Goal: Task Accomplishment & Management: Use online tool/utility

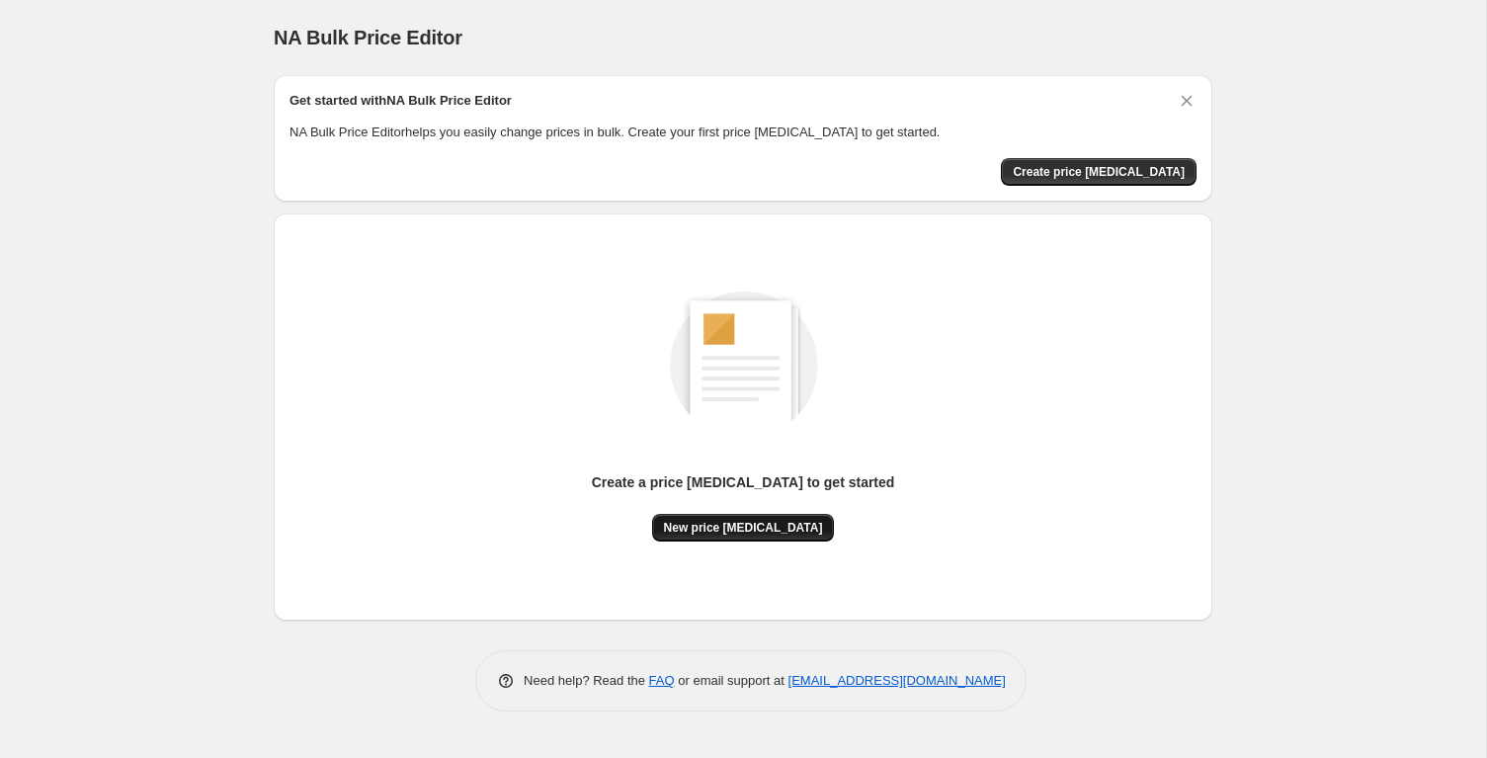
click at [738, 540] on button "New price [MEDICAL_DATA]" at bounding box center [743, 528] width 183 height 28
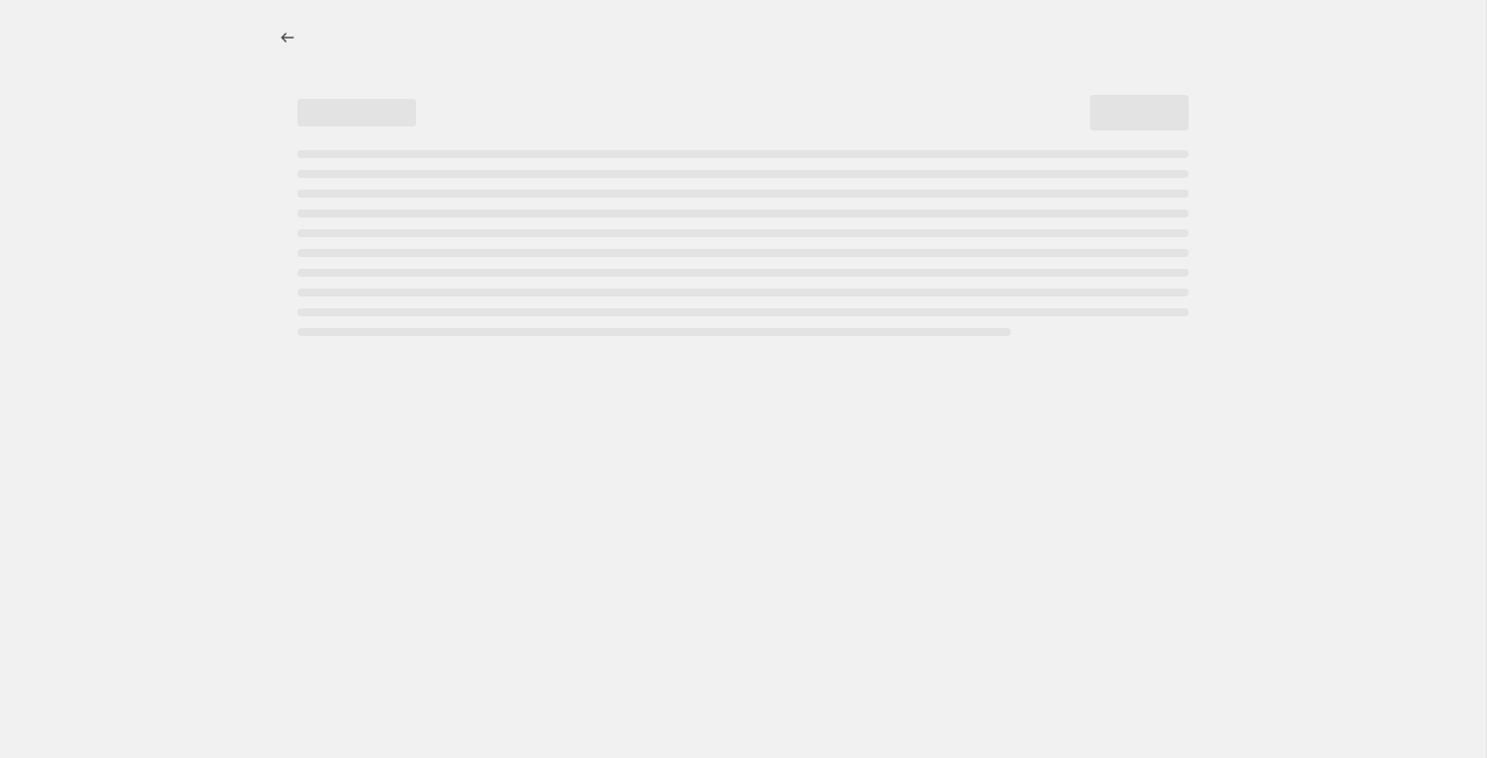
select select "percentage"
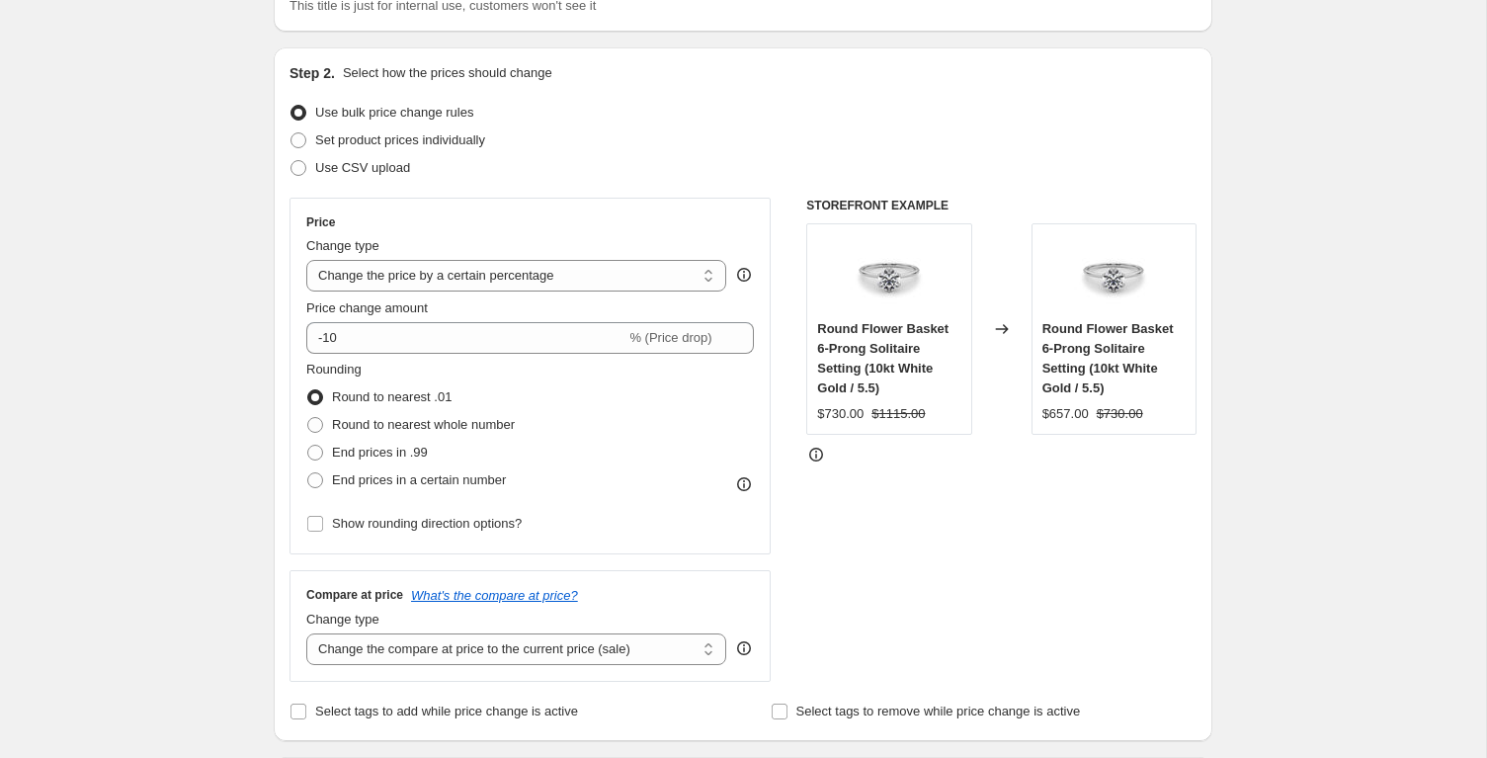
scroll to position [168, 0]
click at [315, 423] on span at bounding box center [315, 423] width 16 height 16
click at [308, 416] on input "Round to nearest whole number" at bounding box center [307, 415] width 1 height 1
radio input "true"
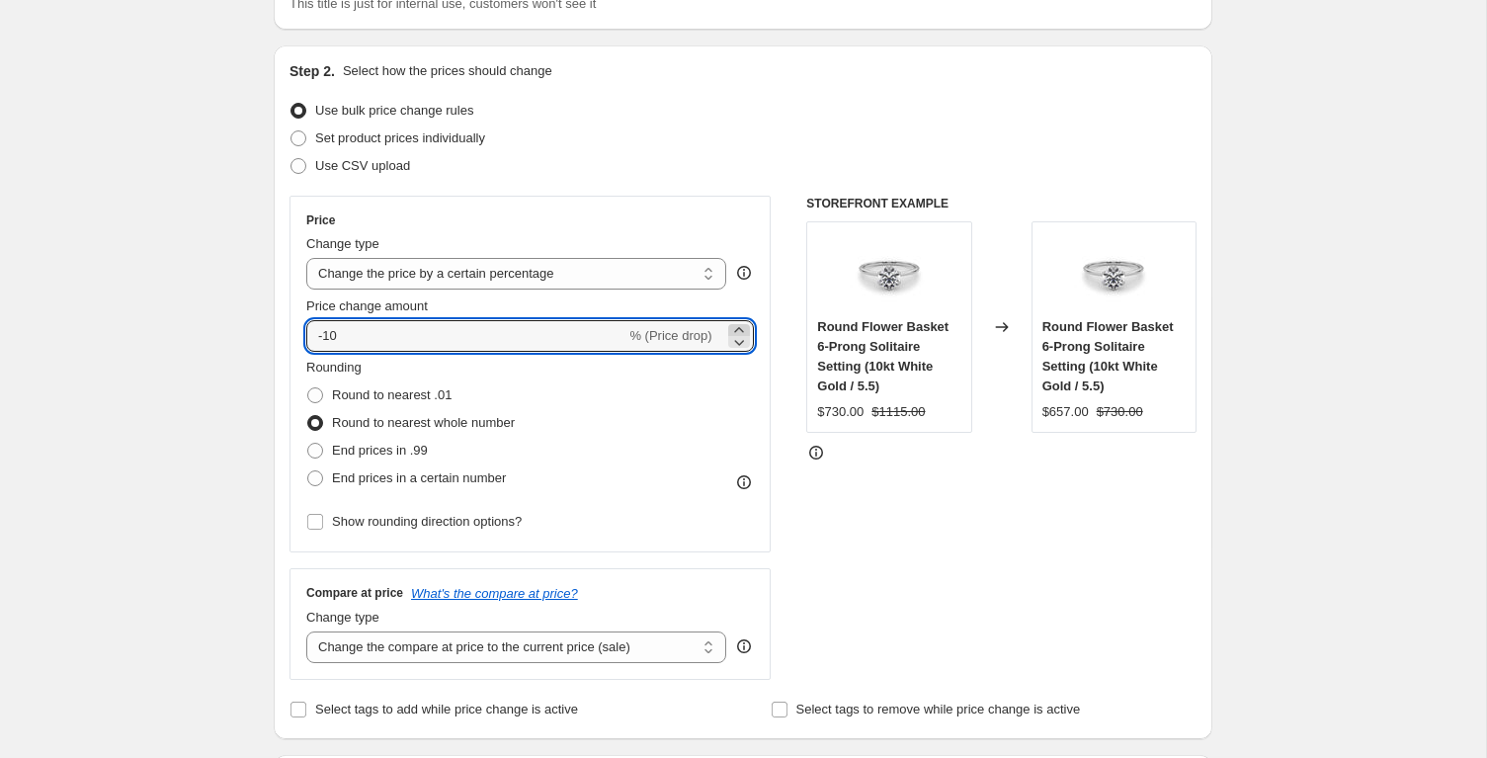
click at [734, 326] on icon at bounding box center [739, 330] width 20 height 20
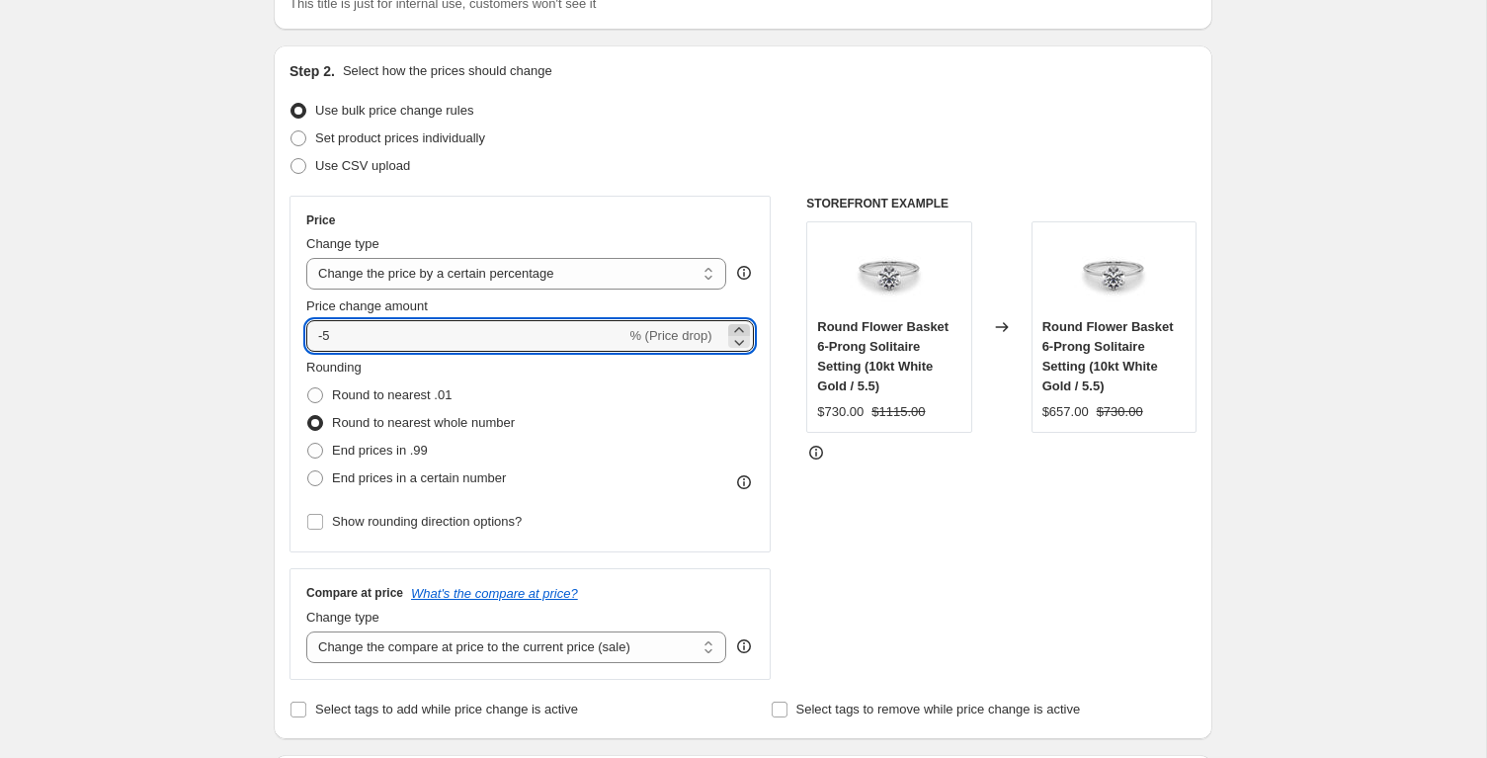
click at [734, 326] on icon at bounding box center [739, 330] width 20 height 20
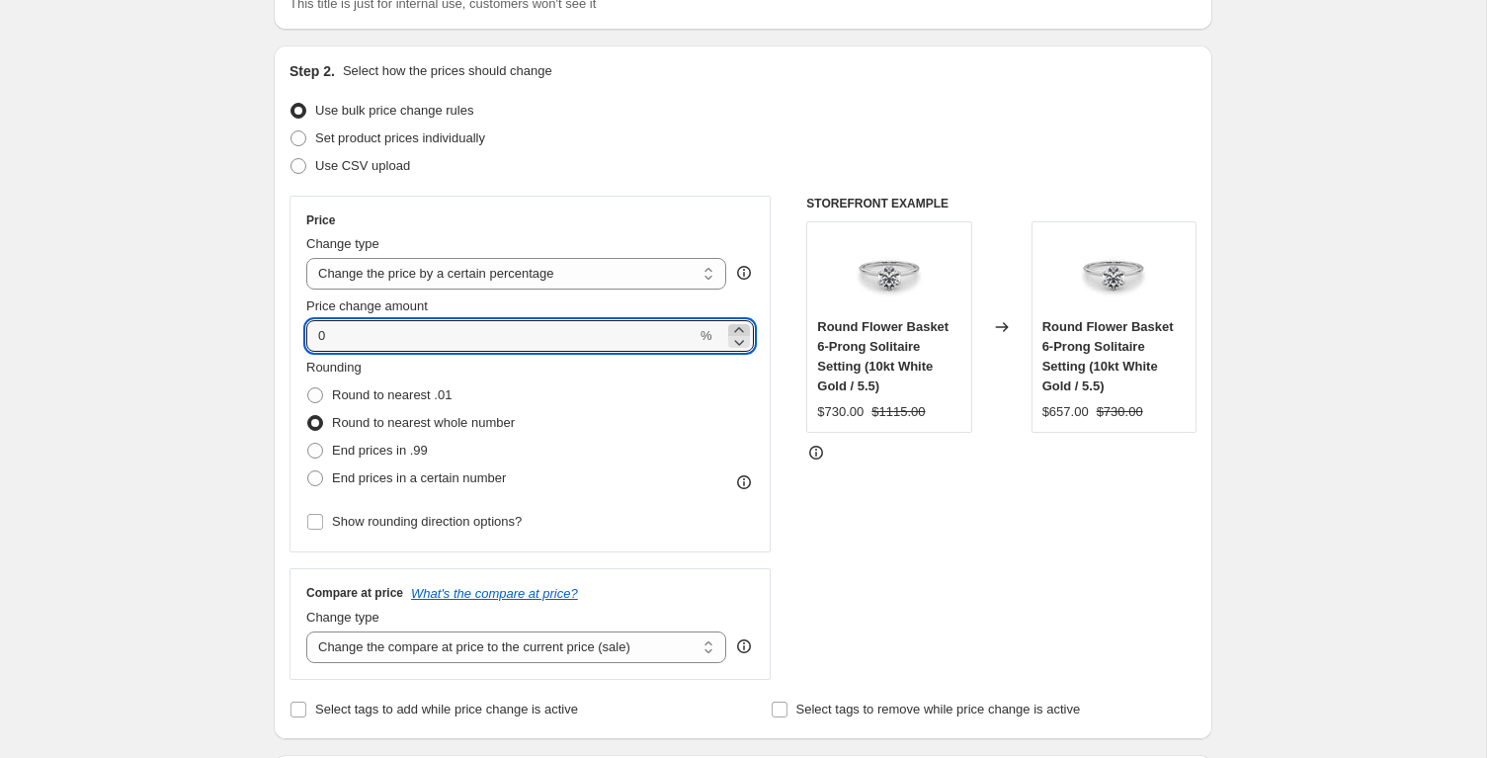
click at [734, 326] on icon at bounding box center [739, 330] width 20 height 20
type input "4"
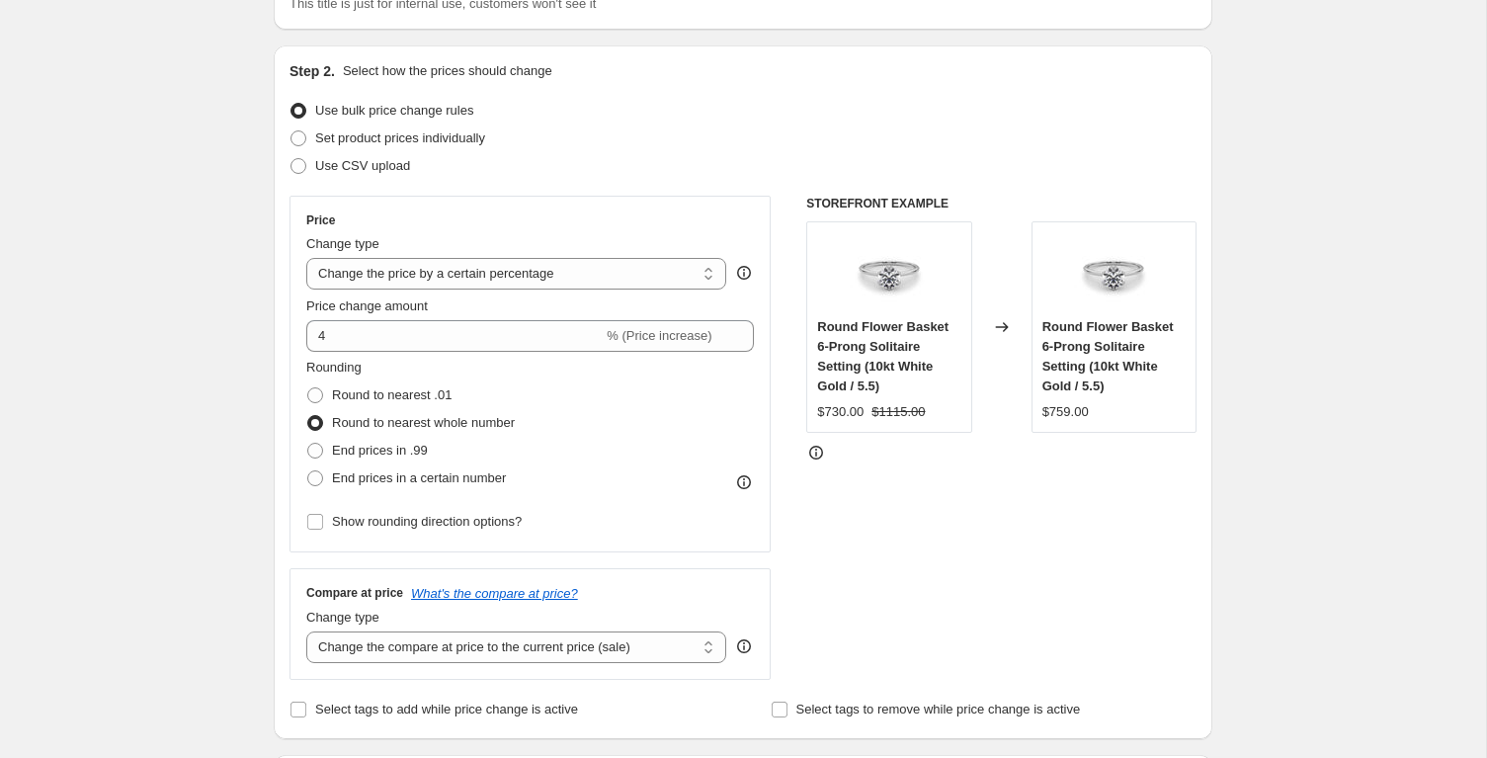
click at [855, 453] on div at bounding box center [1001, 453] width 390 height 20
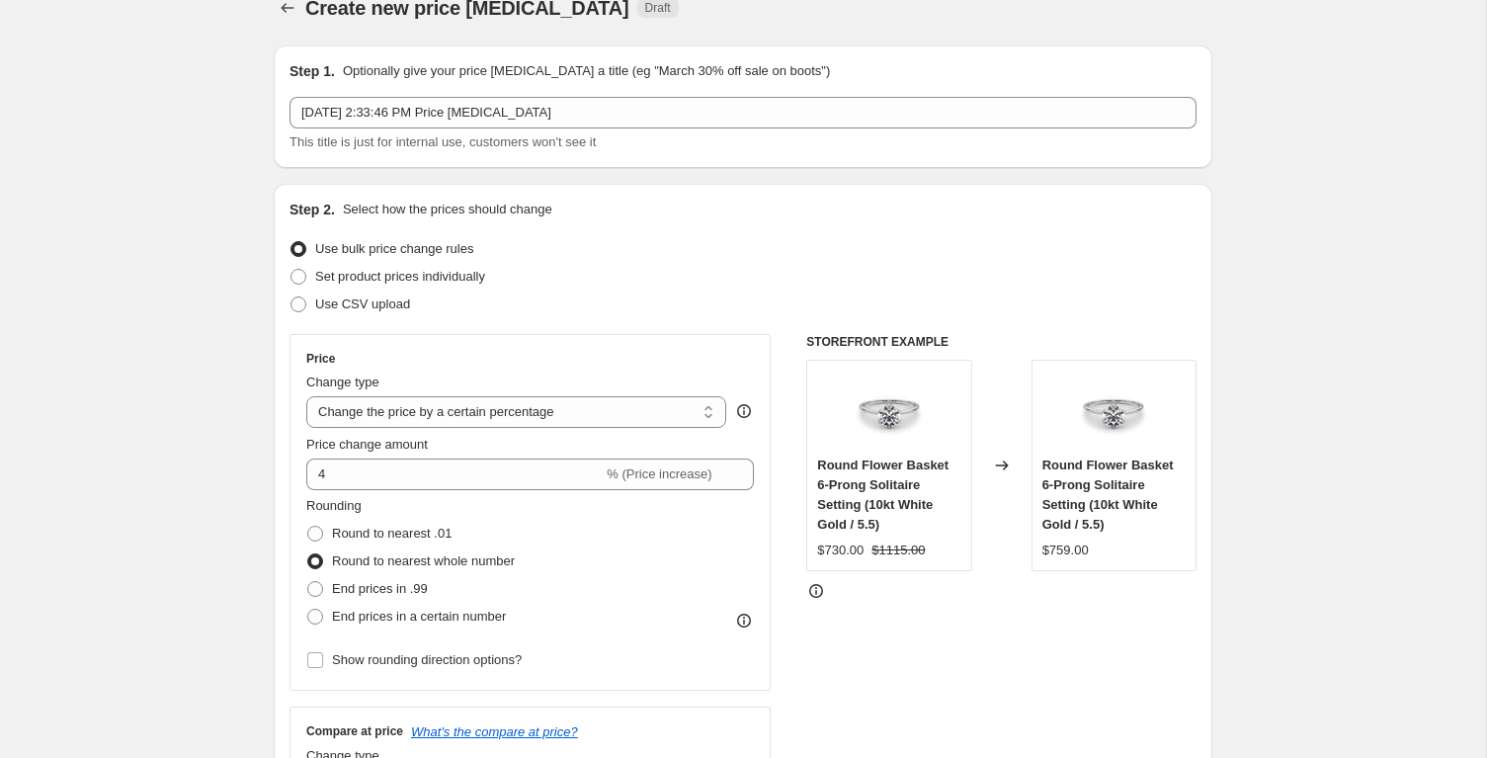
scroll to position [15, 0]
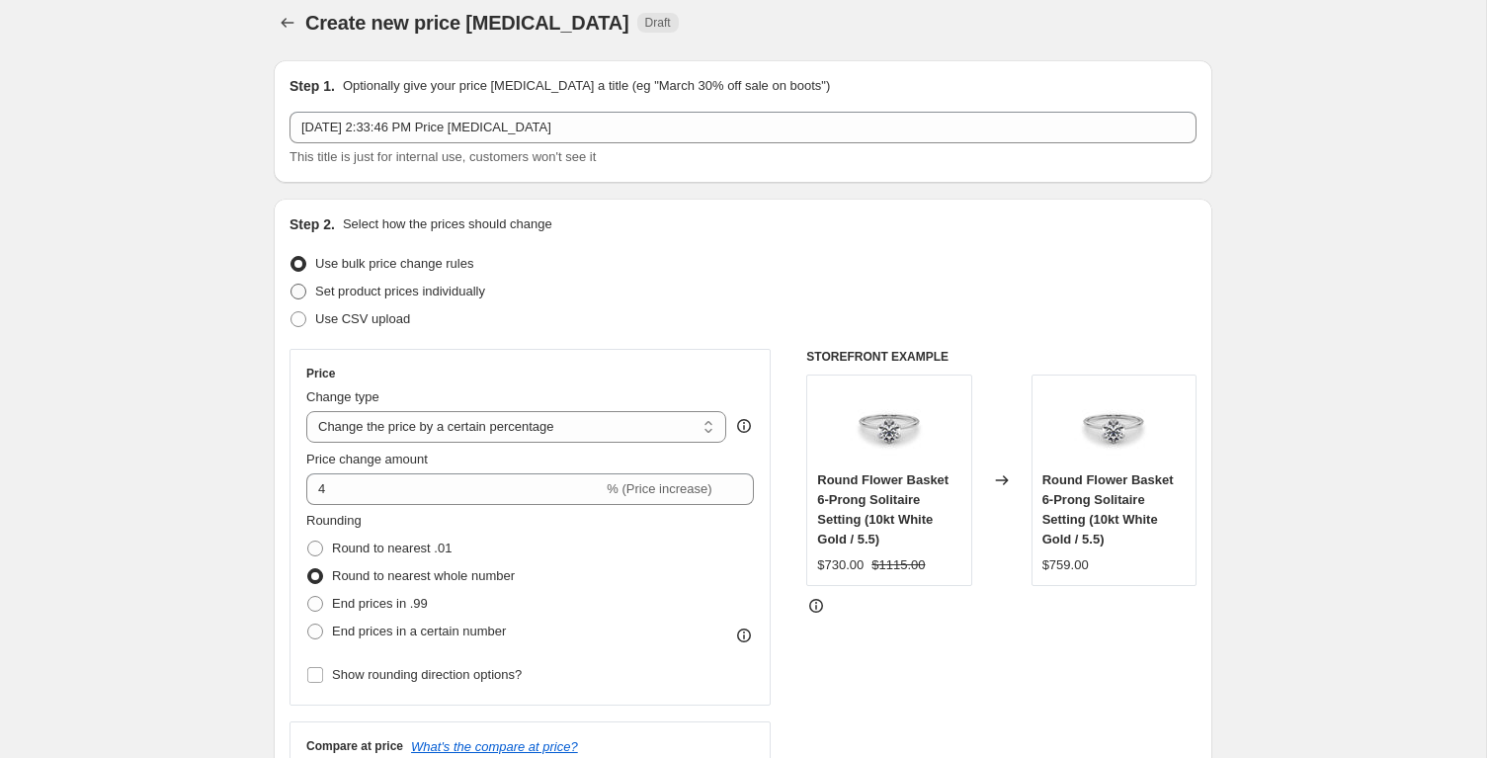
click at [294, 294] on span at bounding box center [299, 292] width 16 height 16
click at [292, 285] on input "Set product prices individually" at bounding box center [291, 284] width 1 height 1
radio input "true"
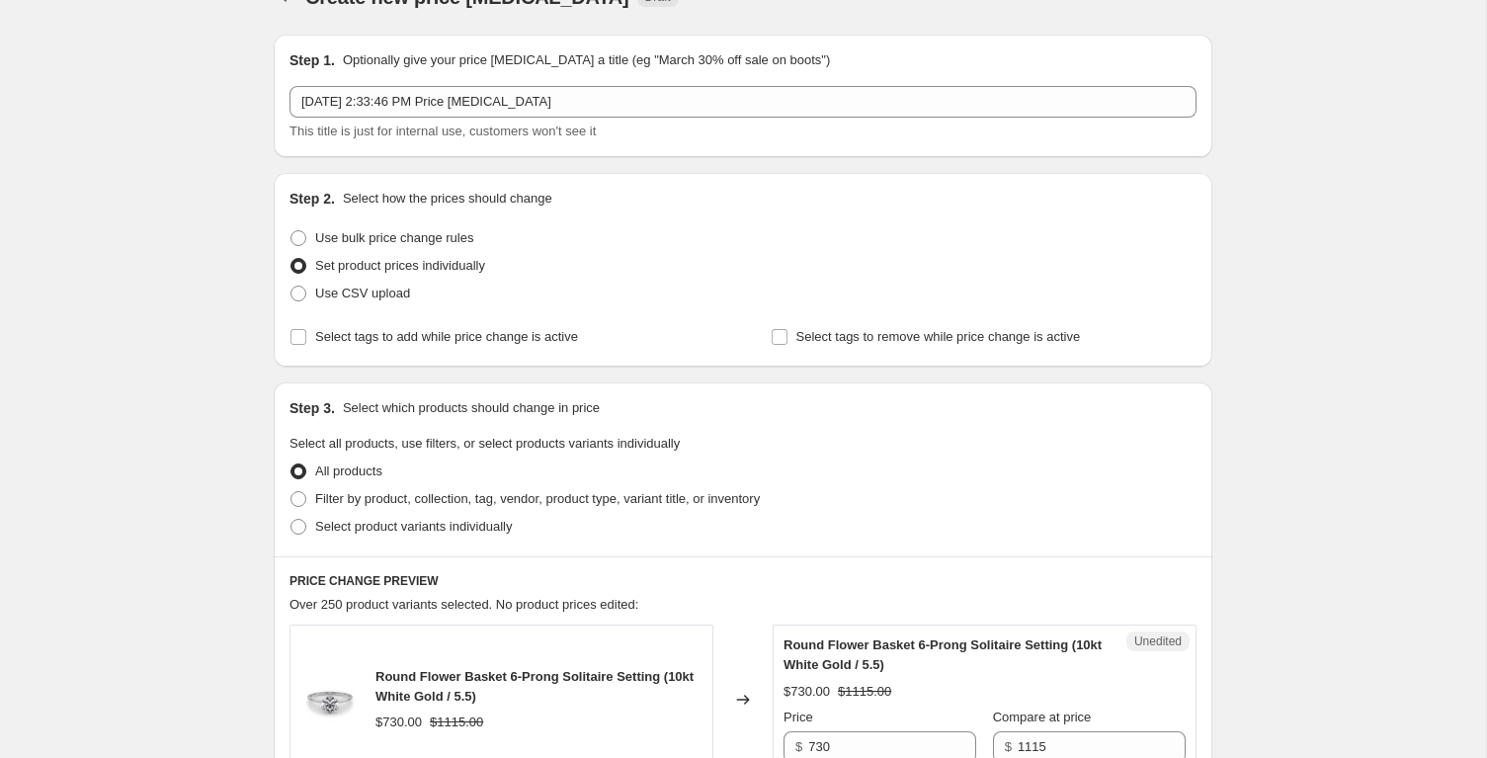
scroll to position [0, 0]
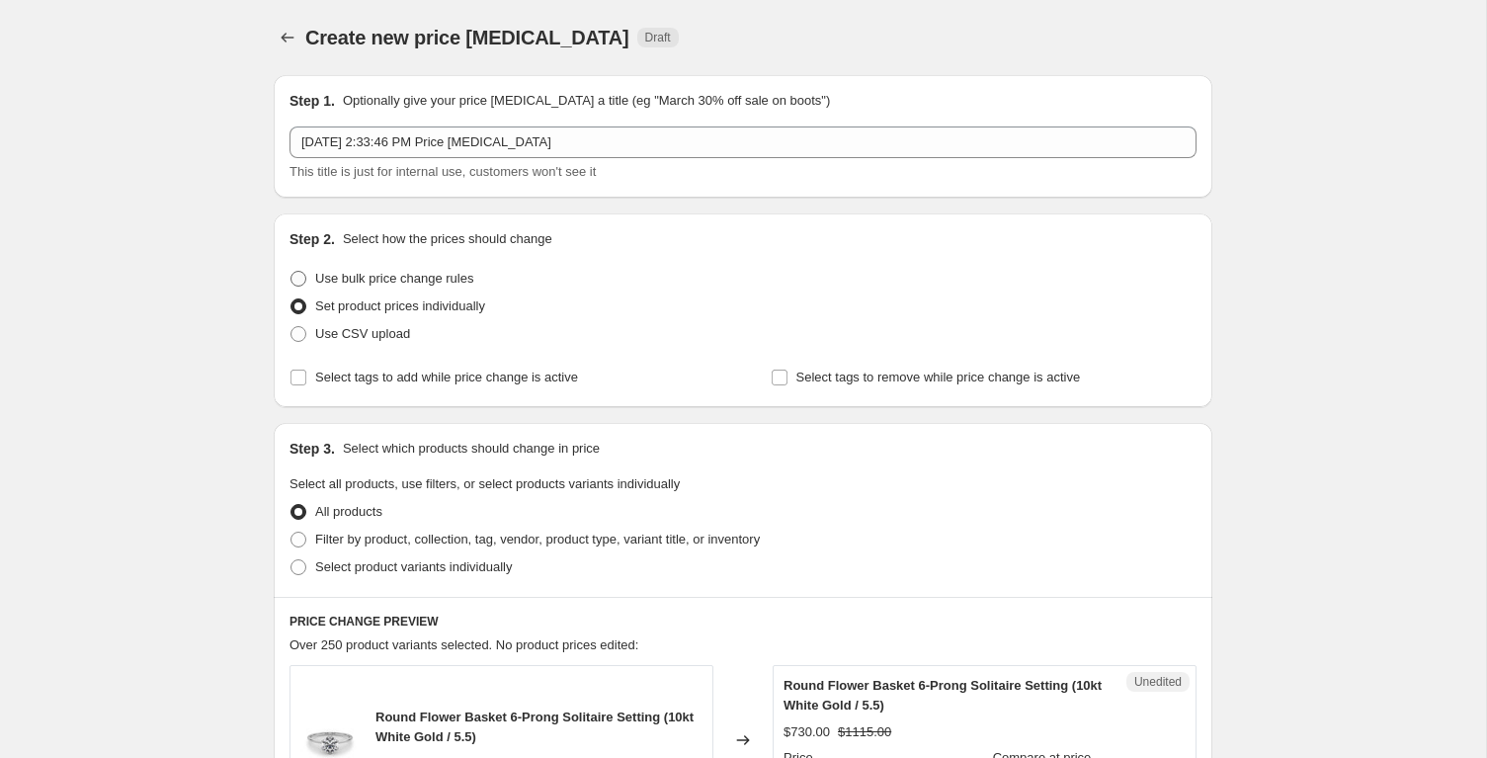
click at [302, 281] on span at bounding box center [299, 279] width 16 height 16
click at [292, 272] on input "Use bulk price change rules" at bounding box center [291, 271] width 1 height 1
radio input "true"
select select "percentage"
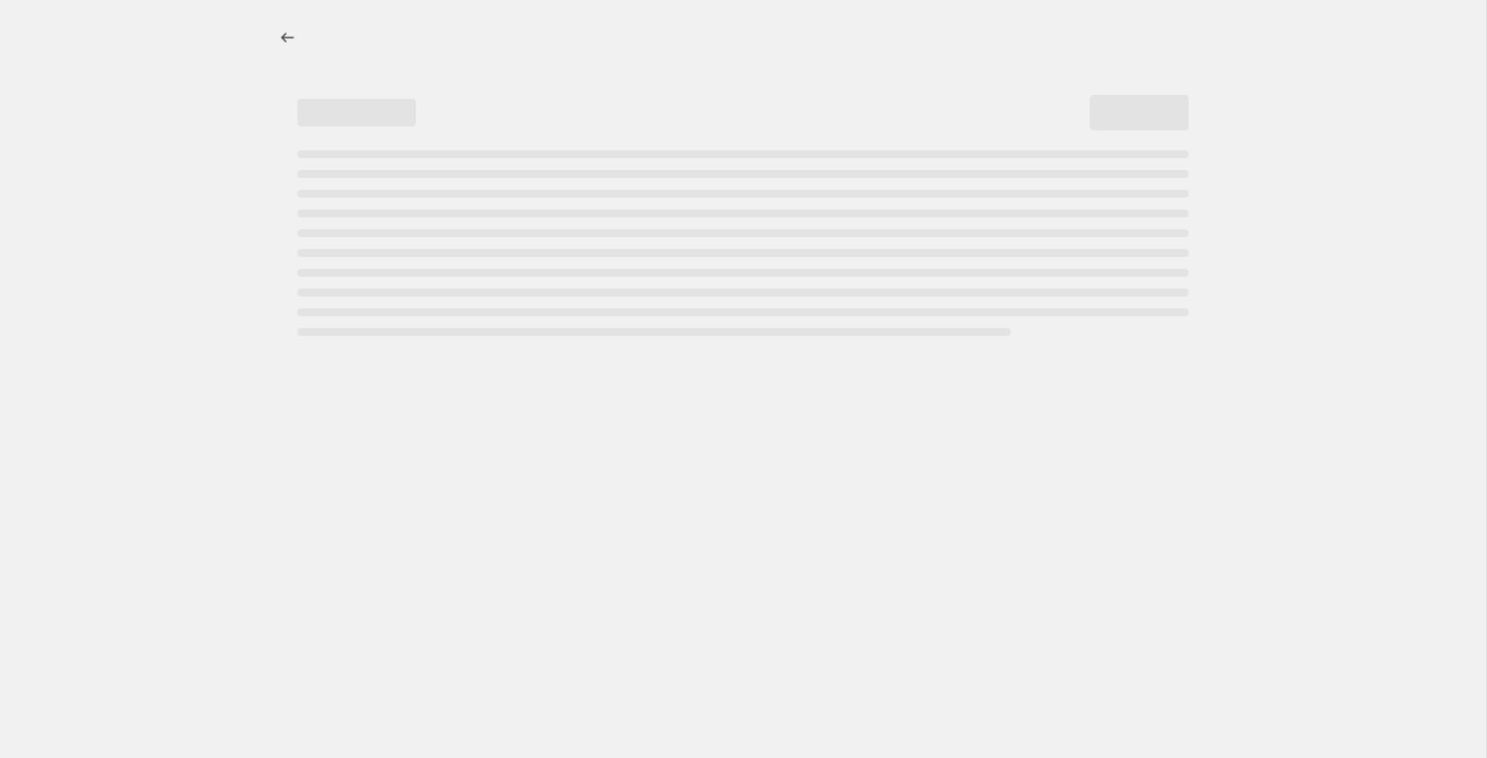
select select "percentage"
